Goal: Find specific page/section: Find specific page/section

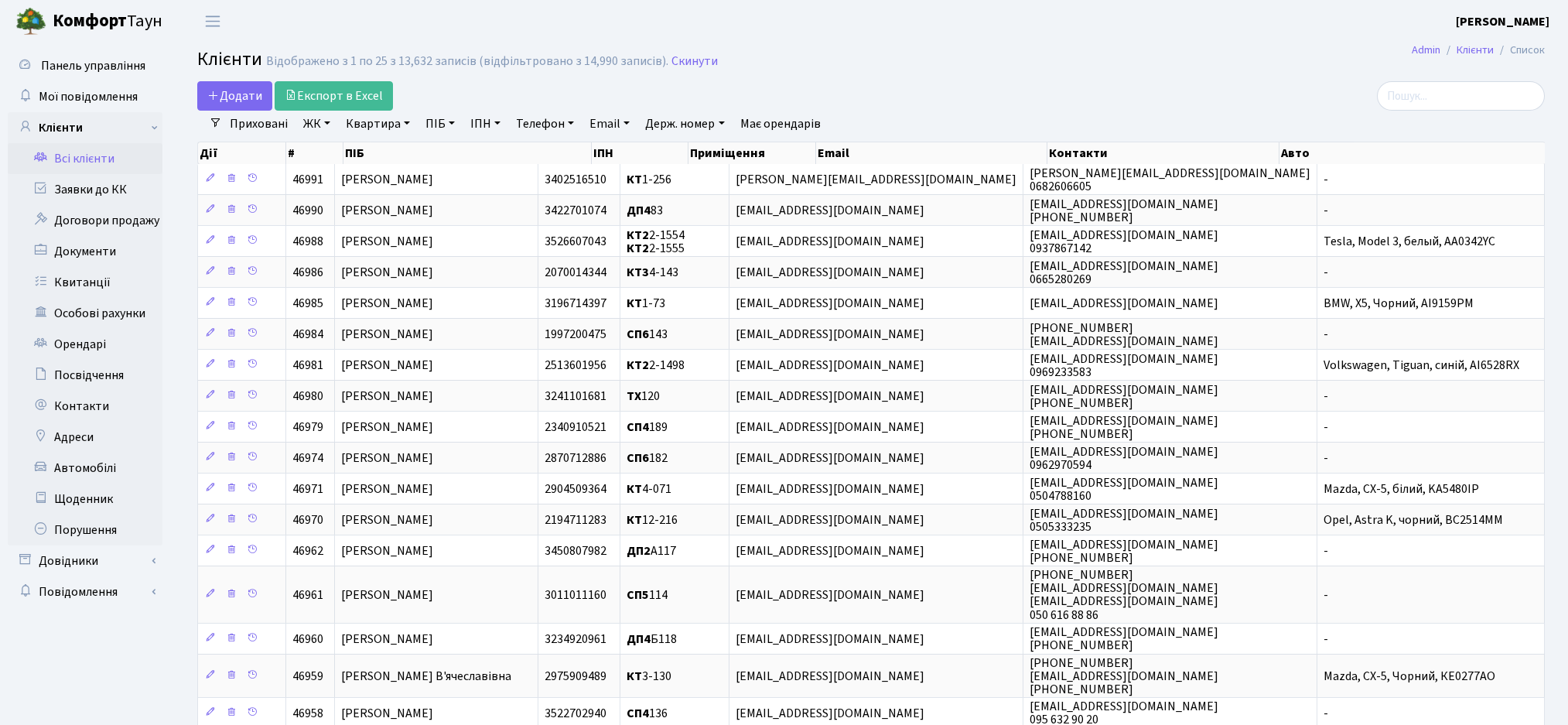
select select "25"
click at [1440, 92] on input "search" at bounding box center [1461, 96] width 168 height 29
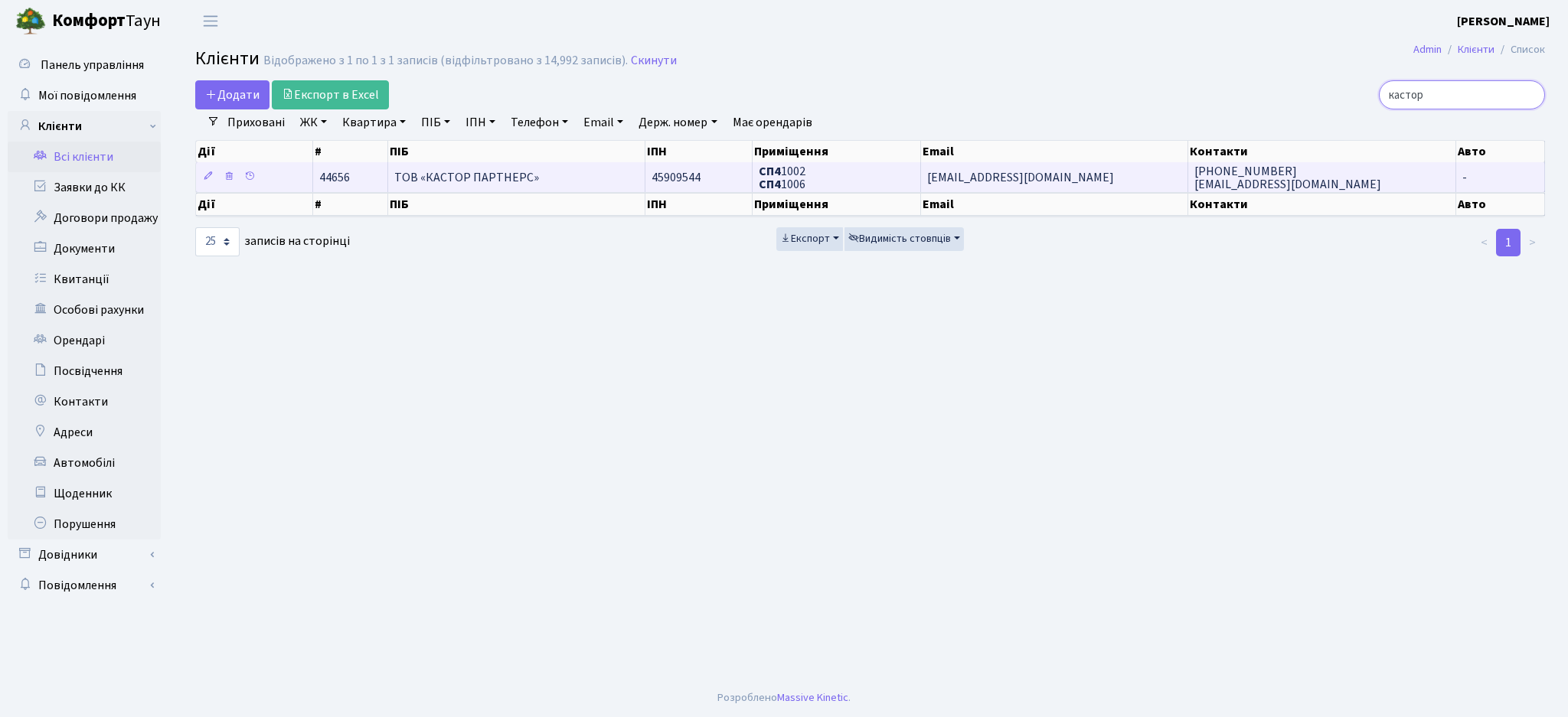
type input "кастор"
click at [841, 173] on td "СП4 1002 СП4 1006" at bounding box center [836, 177] width 168 height 30
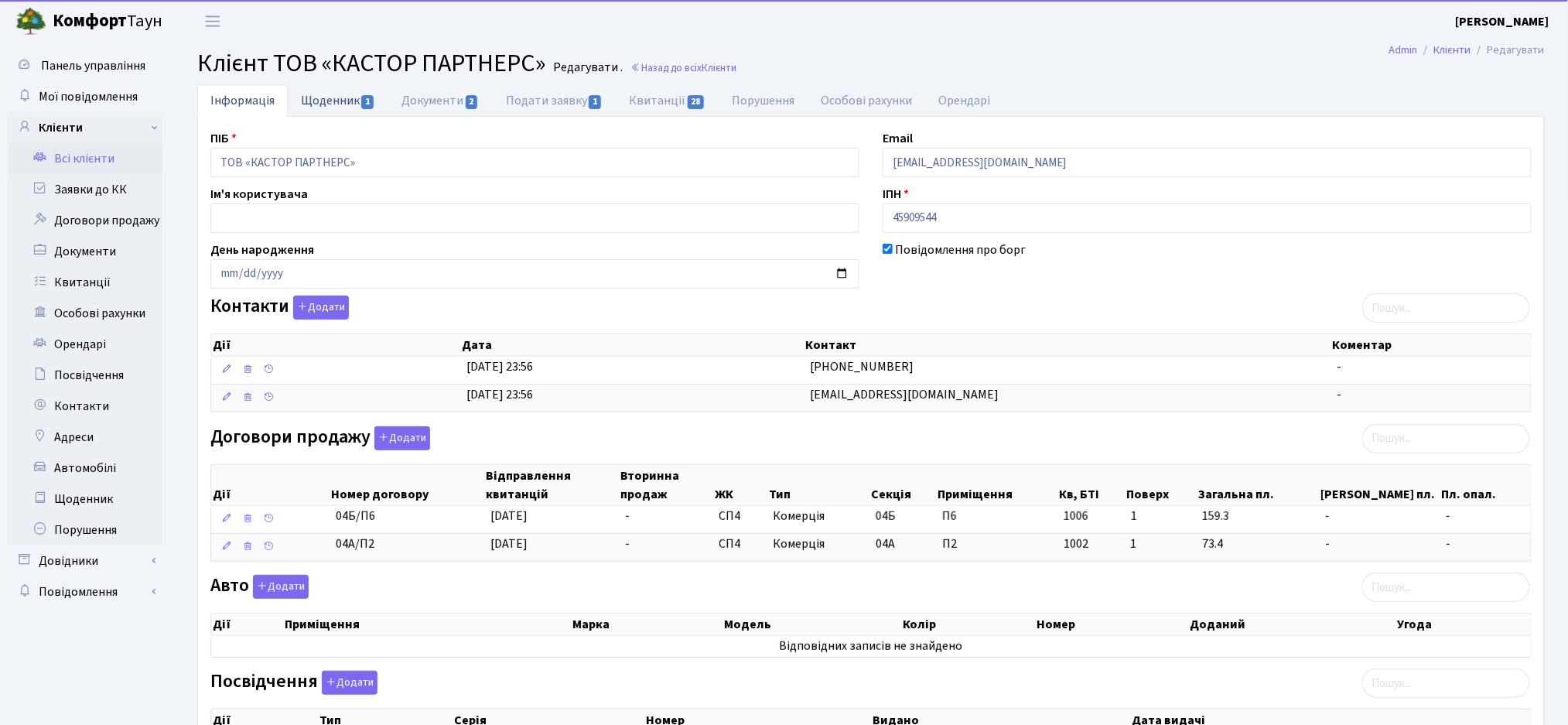
click at [335, 102] on link "Щоденник 1" at bounding box center [338, 100] width 100 height 32
select select "25"
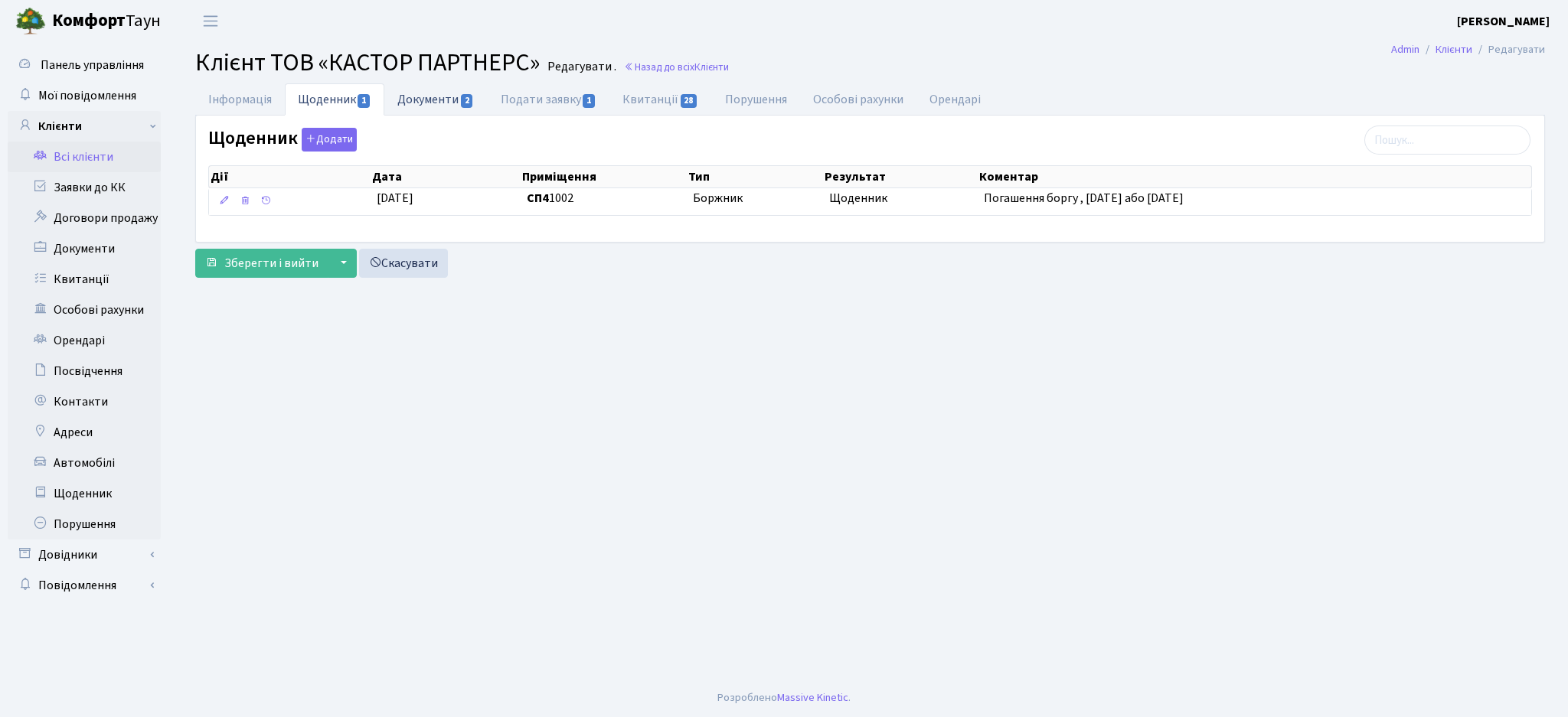
click at [448, 103] on link "Документи 2" at bounding box center [436, 99] width 103 height 31
select select "25"
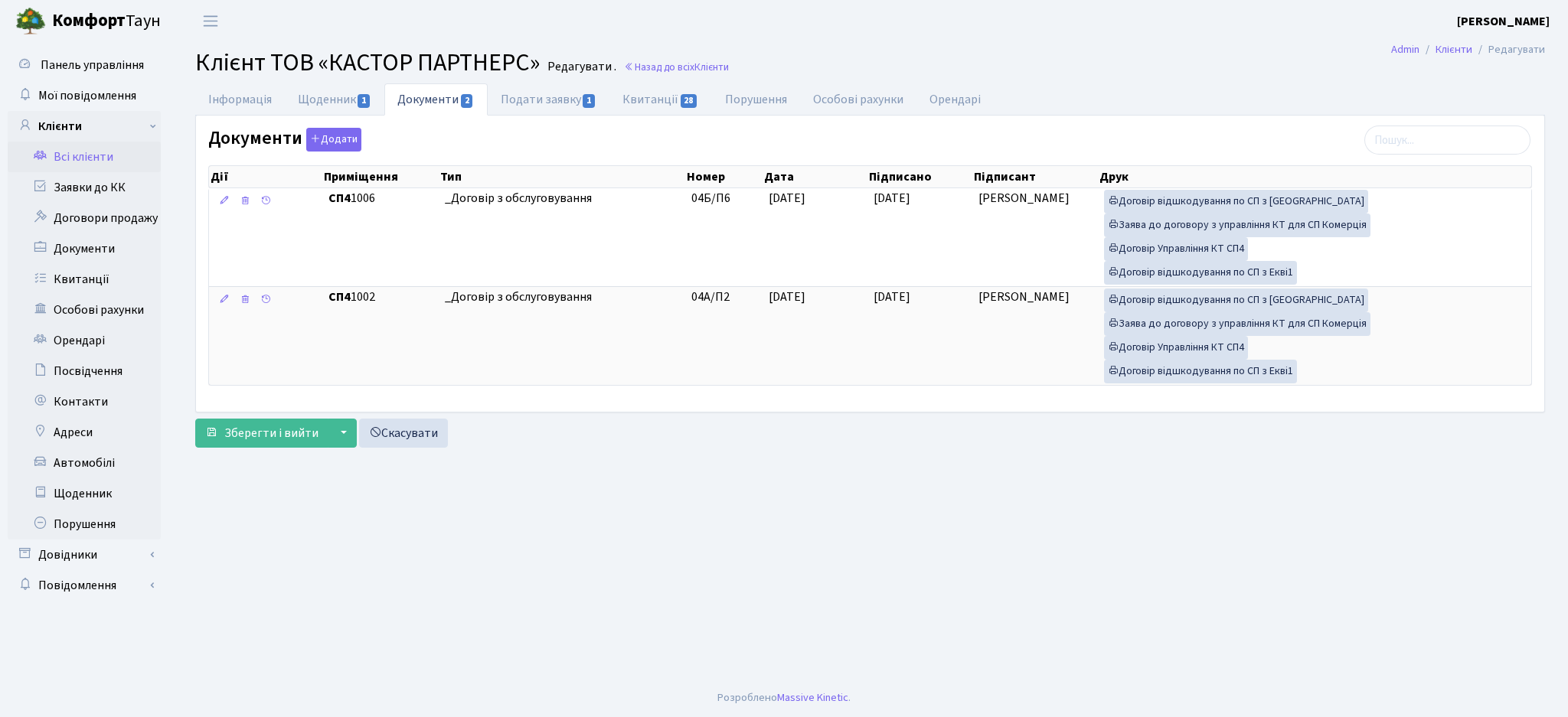
click at [773, 586] on main "Admin Клієнти Редагувати Клієнт ТОВ «КАСТОР ПАРТНЕРС» Редагувати . Назад до всі…" at bounding box center [870, 361] width 1396 height 637
click at [521, 603] on main "Admin Клієнти Редагувати Клієнт ТОВ «КАСТОР ПАРТНЕРС» Редагувати . Назад до всі…" at bounding box center [870, 361] width 1396 height 637
click at [396, 579] on main "Admin Клієнти Редагувати Клієнт ТОВ «КАСТОР ПАРТНЕРС» Редагувати . Назад до всі…" at bounding box center [870, 361] width 1396 height 637
click at [249, 95] on link "Інформація" at bounding box center [240, 99] width 90 height 31
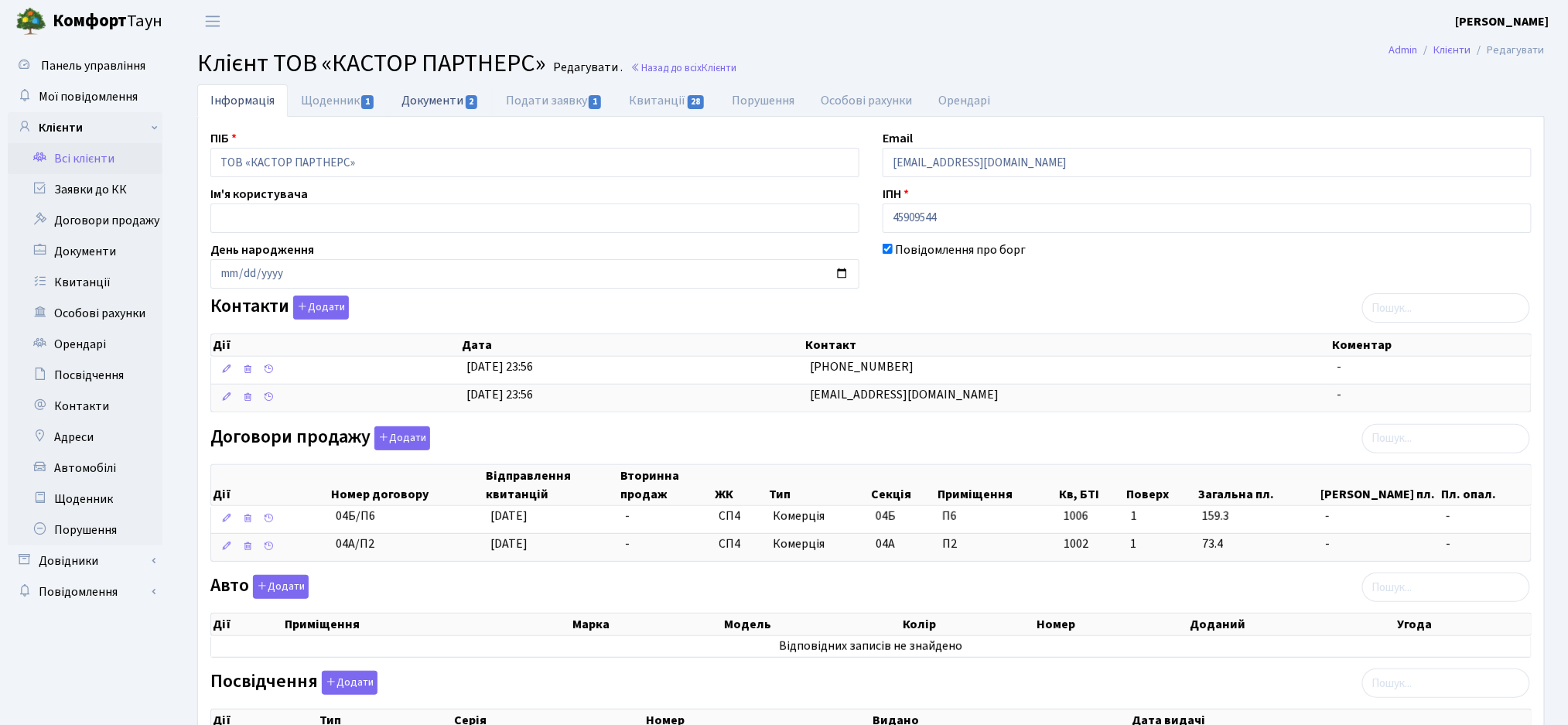
click at [450, 104] on link "Документи 2" at bounding box center [441, 100] width 104 height 32
